Goal: Transaction & Acquisition: Purchase product/service

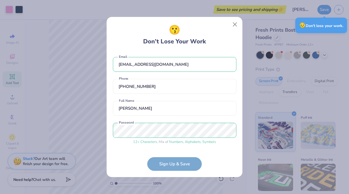
scroll to position [61, 0]
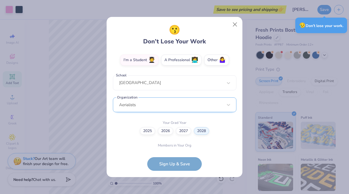
click at [137, 106] on div "[EMAIL_ADDRESS][DOMAIN_NAME] Email [PHONE_NUMBER] Phone [PERSON_NAME] Full Name…" at bounding box center [175, 100] width 124 height 97
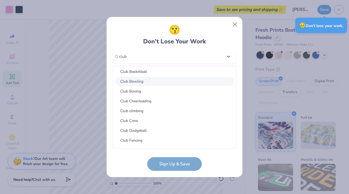
scroll to position [26, 0]
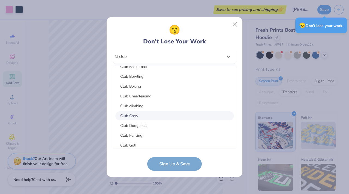
click at [126, 116] on div "Club Crew" at bounding box center [174, 115] width 119 height 9
type input "club"
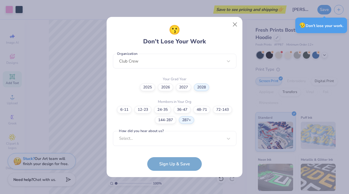
scroll to position [140, 0]
click at [164, 119] on label "144-287" at bounding box center [165, 120] width 21 height 8
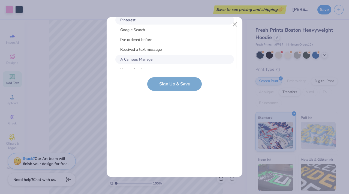
click at [176, 11] on div "Select..." at bounding box center [175, 3] width 124 height 15
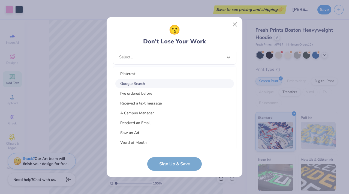
click at [157, 85] on div "Google Search" at bounding box center [174, 83] width 119 height 9
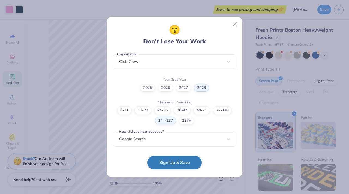
click at [162, 163] on button "Sign Up & Save" at bounding box center [174, 163] width 55 height 14
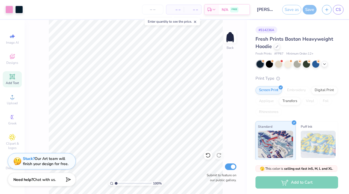
click at [286, 5] on div "Art colors – – Per Item – – Total Est. Delivery N/A FREE Design Title [PERSON_N…" at bounding box center [174, 97] width 349 height 194
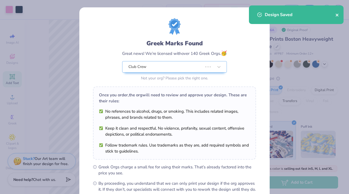
click at [337, 13] on icon "close" at bounding box center [337, 15] width 4 height 4
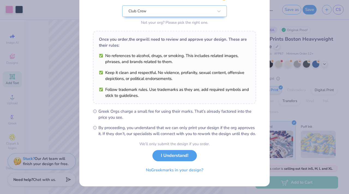
scroll to position [61, 0]
click at [173, 155] on button "I Understand!" at bounding box center [174, 154] width 44 height 11
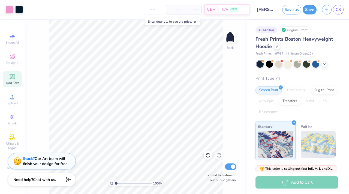
scroll to position [0, 0]
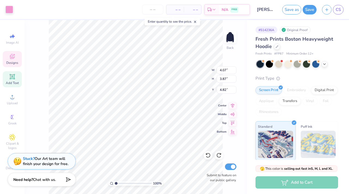
type input "5.41"
type input "1.86"
type input "0.59"
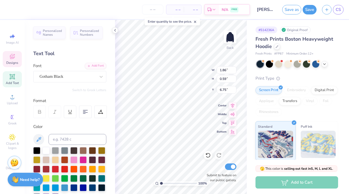
type input "7.14"
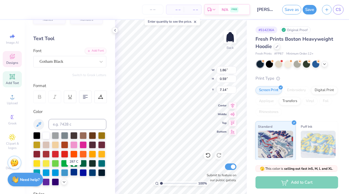
click at [73, 174] on div at bounding box center [73, 172] width 7 height 7
click at [84, 172] on div at bounding box center [83, 172] width 7 height 7
click at [96, 173] on div at bounding box center [92, 172] width 7 height 7
click at [102, 172] on div at bounding box center [101, 172] width 7 height 7
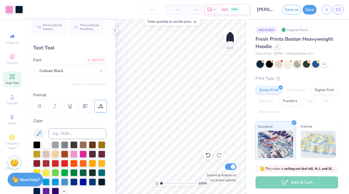
scroll to position [0, 0]
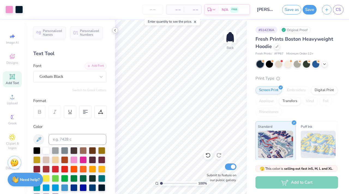
click at [114, 31] on icon at bounding box center [115, 30] width 4 height 4
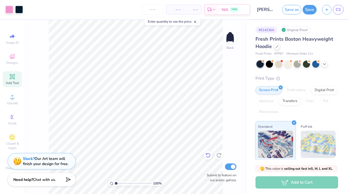
click at [208, 153] on icon at bounding box center [208, 155] width 5 height 5
click at [218, 157] on icon at bounding box center [218, 154] width 5 height 5
click at [271, 138] on img at bounding box center [275, 143] width 35 height 27
click at [276, 181] on div "Add to Cart" at bounding box center [297, 182] width 83 height 12
click at [311, 54] on span "Minimum Order: 12 +" at bounding box center [299, 54] width 27 height 5
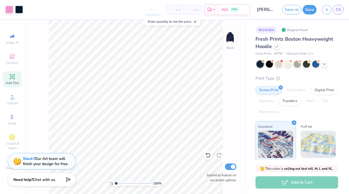
click at [157, 8] on input "number" at bounding box center [152, 10] width 21 height 10
click at [178, 11] on span "– –" at bounding box center [175, 10] width 11 height 6
click at [194, 7] on span "– –" at bounding box center [192, 10] width 11 height 6
click at [157, 10] on input "number" at bounding box center [152, 10] width 21 height 10
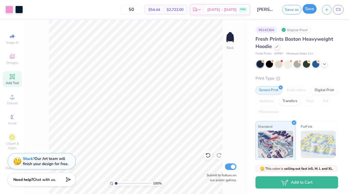
click at [307, 10] on button "Save" at bounding box center [310, 9] width 14 height 10
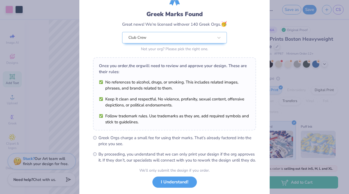
scroll to position [61, 0]
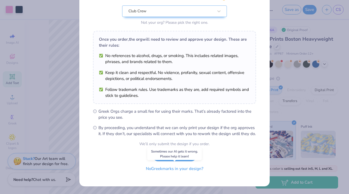
click at [189, 168] on button "No Greek marks in your design?" at bounding box center [174, 168] width 67 height 11
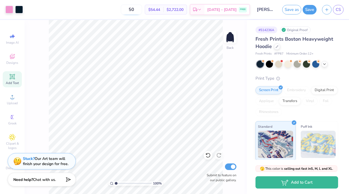
click at [140, 11] on input "50" at bounding box center [131, 10] width 21 height 10
type input "5"
type input "3"
type input "1"
type input "5"
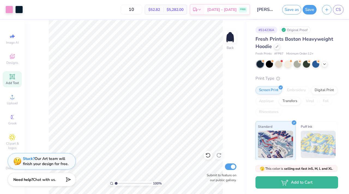
type input "1"
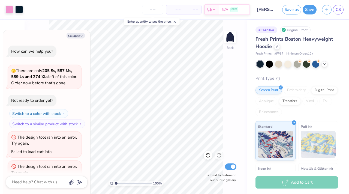
type textarea "x"
